Goal: Task Accomplishment & Management: Use online tool/utility

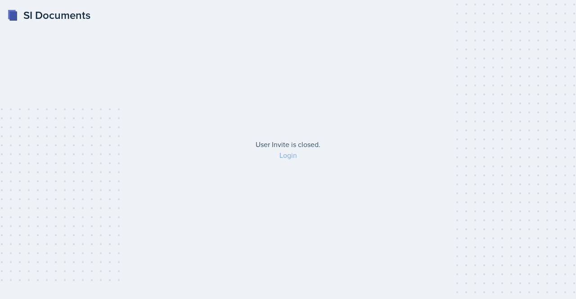
click at [288, 152] on link "Login" at bounding box center [288, 155] width 18 height 10
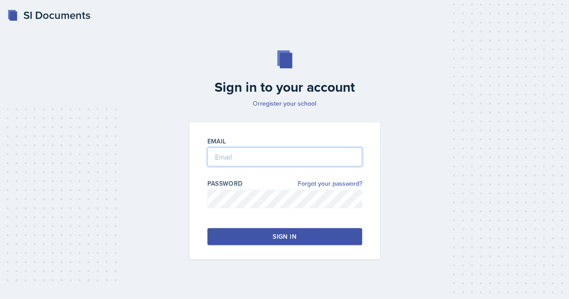
click at [265, 153] on input "email" at bounding box center [284, 157] width 155 height 19
type input "[EMAIL_ADDRESS][DOMAIN_NAME]"
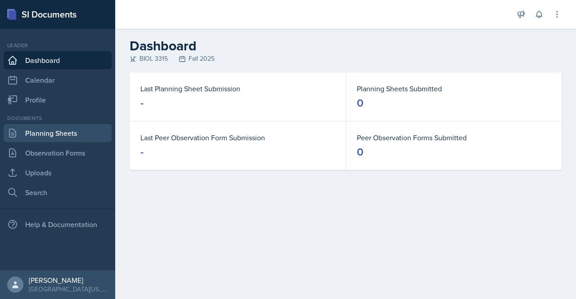
click at [59, 130] on link "Planning Sheets" at bounding box center [58, 133] width 108 height 18
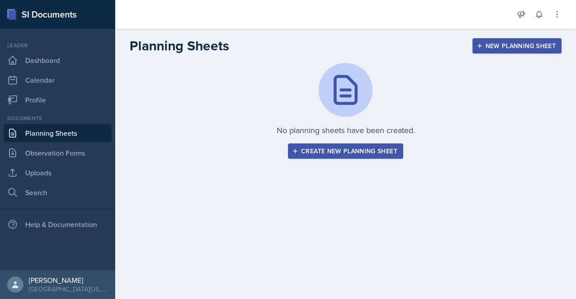
click at [318, 148] on div "Create new planning sheet" at bounding box center [345, 151] width 103 height 7
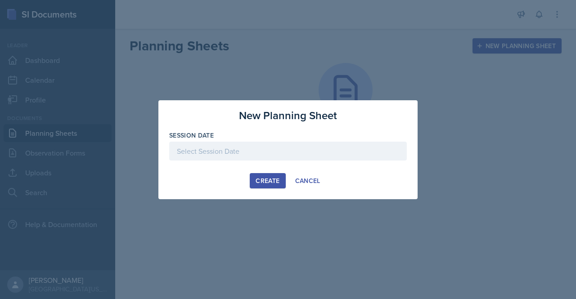
click at [218, 146] on div at bounding box center [287, 151] width 237 height 19
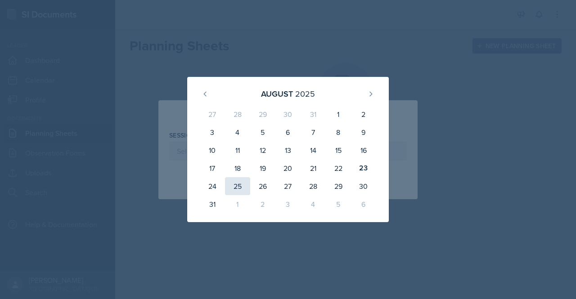
click at [242, 182] on div "25" at bounding box center [237, 186] width 25 height 18
type input "[DATE]"
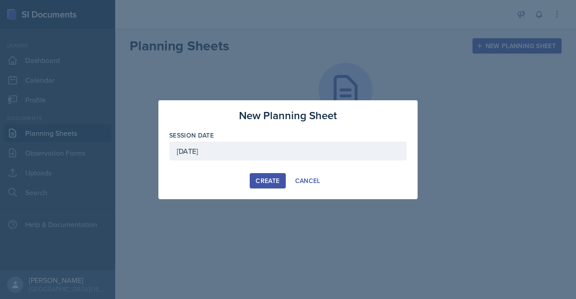
click at [262, 185] on button "Create" at bounding box center [268, 180] width 36 height 15
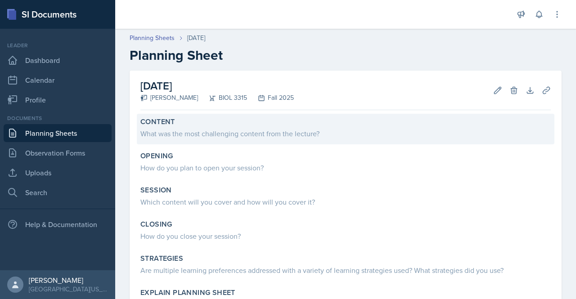
click at [244, 133] on div "What was the most challenging content from the lecture?" at bounding box center [345, 133] width 410 height 11
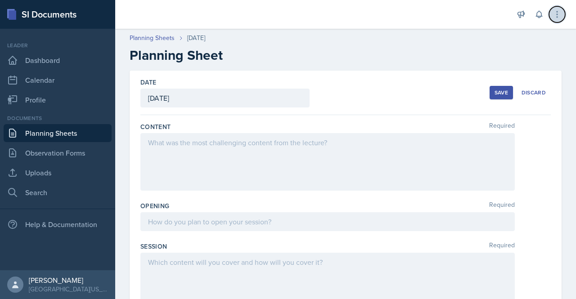
click at [556, 12] on icon at bounding box center [556, 14] width 9 height 9
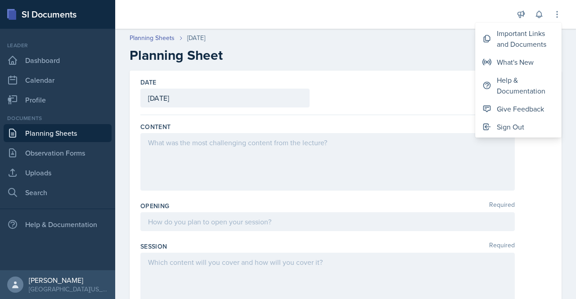
drag, startPoint x: 508, startPoint y: 39, endPoint x: 384, endPoint y: 21, distance: 125.4
click at [384, 21] on div at bounding box center [313, 14] width 383 height 29
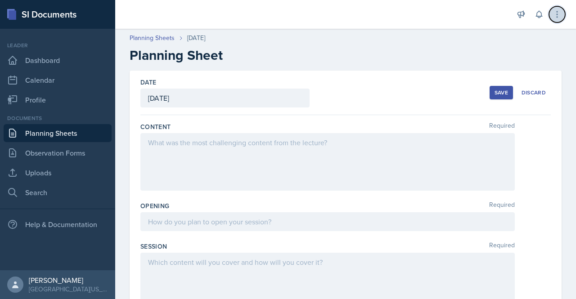
click at [550, 14] on button at bounding box center [557, 14] width 16 height 16
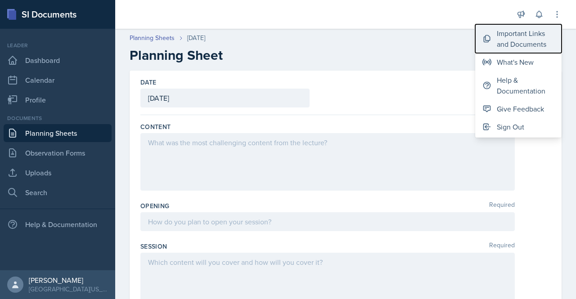
drag, startPoint x: 502, startPoint y: 41, endPoint x: 521, endPoint y: 47, distance: 20.3
click at [521, 47] on div "Important Links and Documents" at bounding box center [526, 39] width 58 height 22
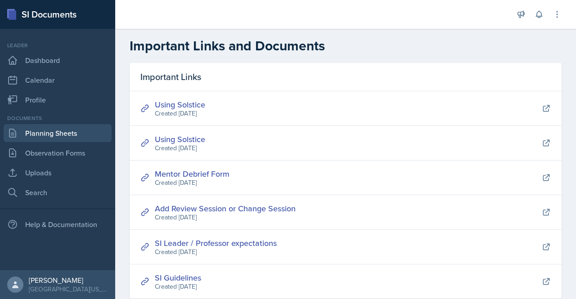
click at [68, 127] on link "Planning Sheets" at bounding box center [58, 133] width 108 height 18
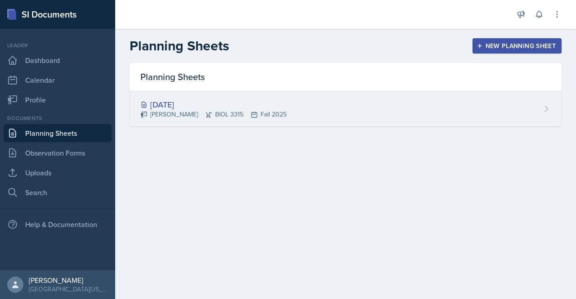
click at [335, 94] on div "[DATE] [PERSON_NAME] BIOL 3315 Fall 2025" at bounding box center [346, 108] width 432 height 35
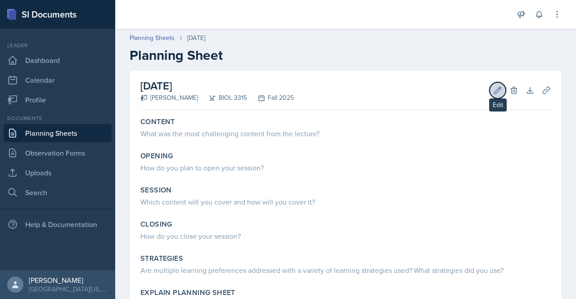
click at [493, 92] on icon at bounding box center [497, 90] width 9 height 9
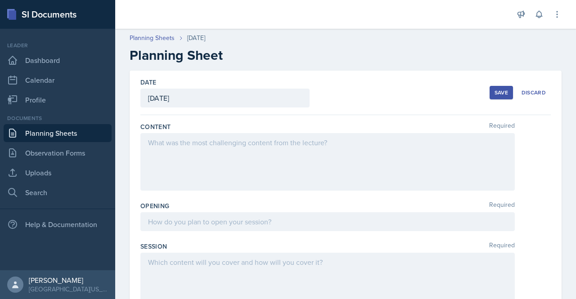
click at [290, 152] on div at bounding box center [327, 162] width 374 height 58
